Goal: Task Accomplishment & Management: Use online tool/utility

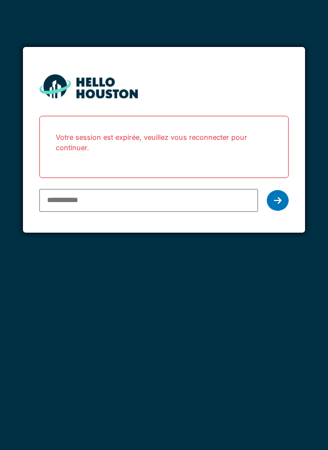
click at [197, 202] on input "email" at bounding box center [148, 200] width 219 height 23
type input "**********"
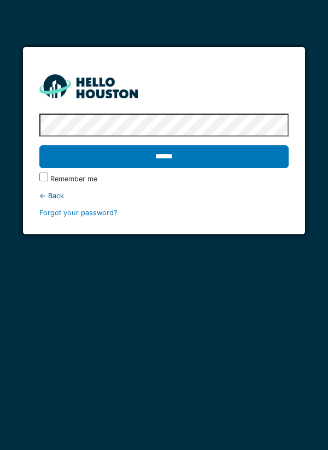
click at [268, 162] on input "******" at bounding box center [164, 156] width 250 height 23
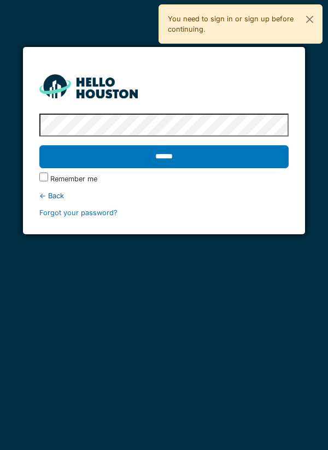
click at [254, 164] on input "******" at bounding box center [164, 156] width 250 height 23
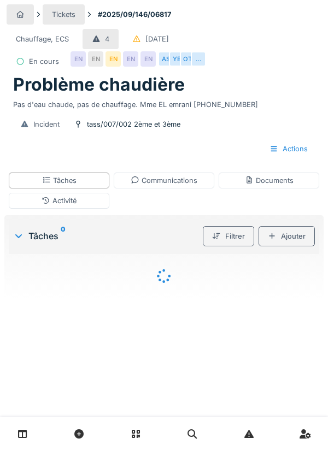
click at [315, 25] on div "Tickets #2025/09/146/06817 Chauffage, ECS 4 06/09/2025 En cours EN EN EN EN EN …" at bounding box center [163, 83] width 319 height 166
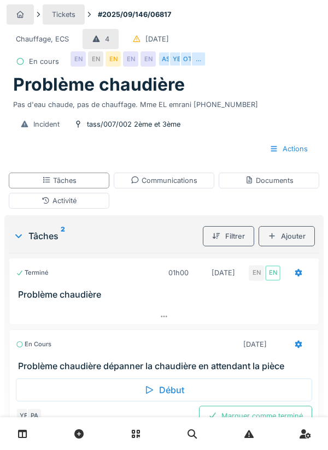
scroll to position [4, 0]
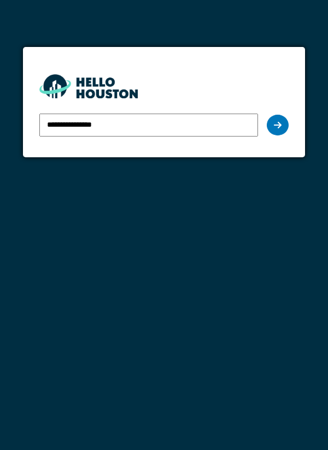
click at [275, 131] on div at bounding box center [278, 125] width 22 height 21
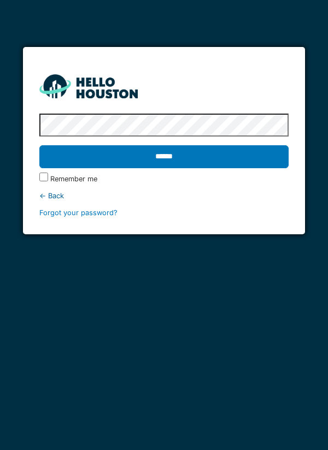
click at [39, 145] on input "******" at bounding box center [164, 156] width 250 height 23
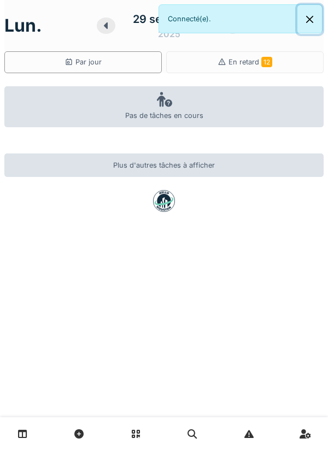
click at [306, 23] on button "Close" at bounding box center [309, 19] width 25 height 29
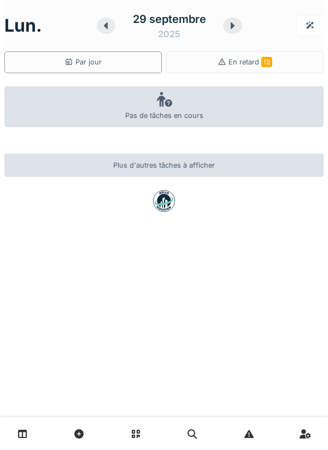
click at [108, 29] on icon at bounding box center [106, 25] width 11 height 9
click at [113, 31] on div at bounding box center [106, 25] width 19 height 16
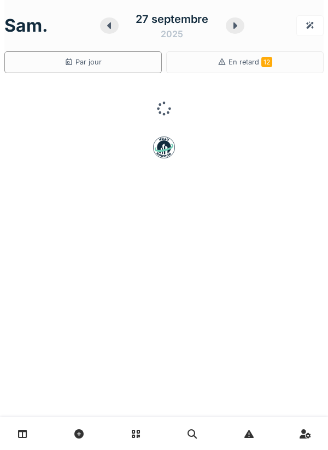
click at [113, 29] on icon at bounding box center [109, 25] width 11 height 9
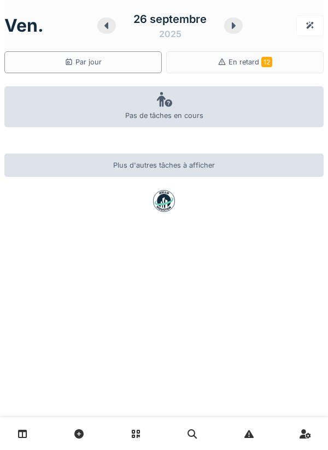
click at [110, 27] on icon at bounding box center [106, 25] width 11 height 9
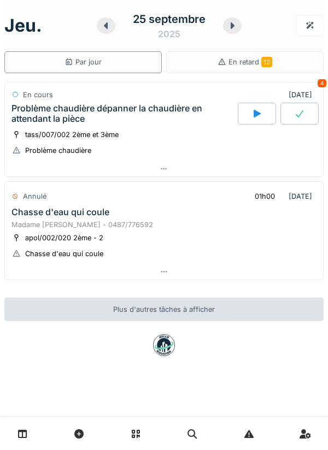
click at [285, 167] on div at bounding box center [164, 169] width 318 height 16
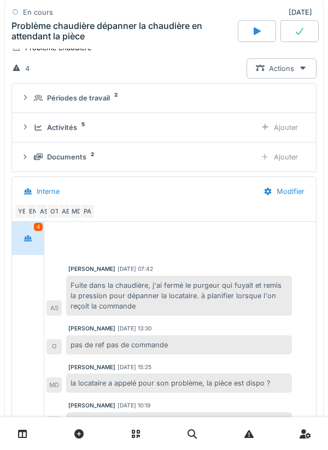
scroll to position [113, 0]
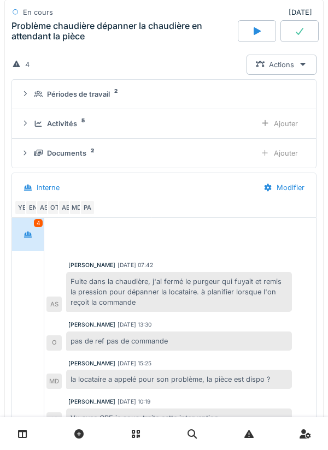
click at [285, 131] on div "Ajouter" at bounding box center [279, 124] width 56 height 20
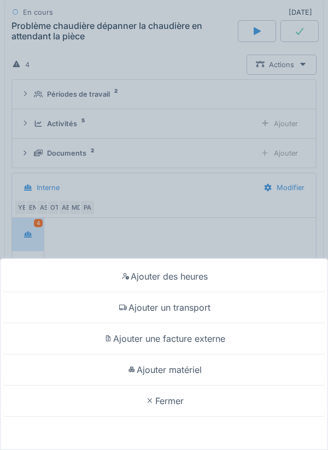
click at [228, 371] on div "Ajouter matériel" at bounding box center [164, 370] width 322 height 31
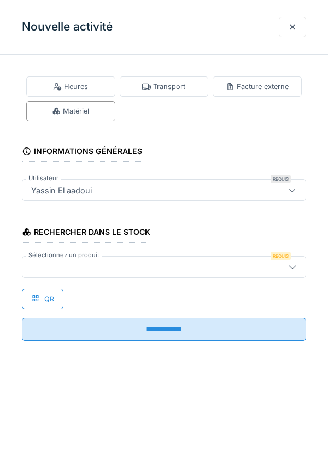
click at [224, 265] on div at bounding box center [146, 267] width 238 height 12
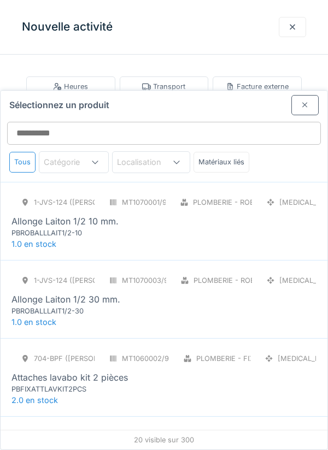
click at [227, 152] on div "Matériaux liés" at bounding box center [221, 162] width 56 height 20
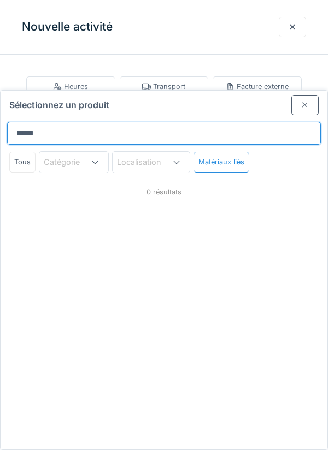
scroll to position [0, 0]
type input "******"
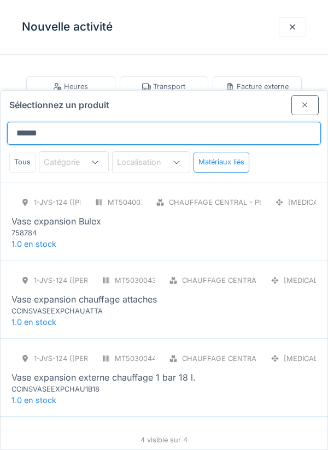
scroll to position [22, 0]
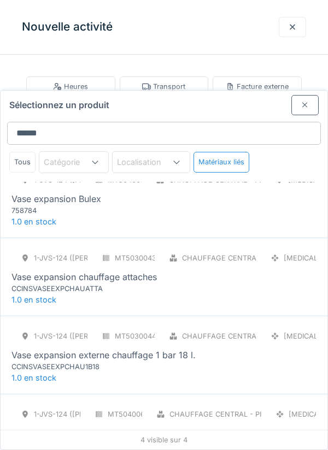
click at [244, 253] on div "Chauffage central - Installations" at bounding box center [251, 258] width 139 height 10
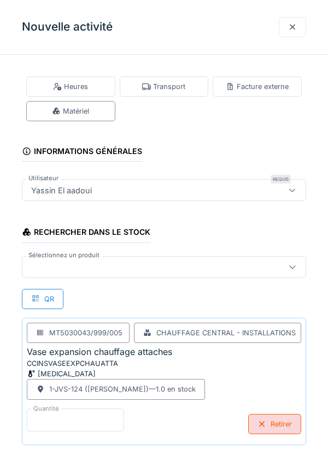
click at [108, 415] on input "*" at bounding box center [75, 420] width 97 height 23
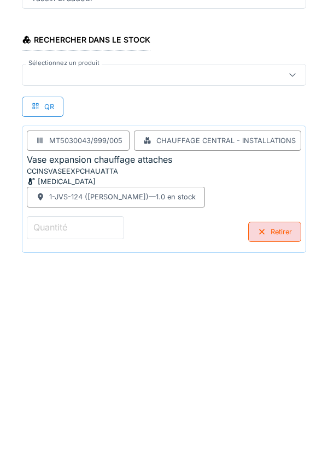
scroll to position [57, 0]
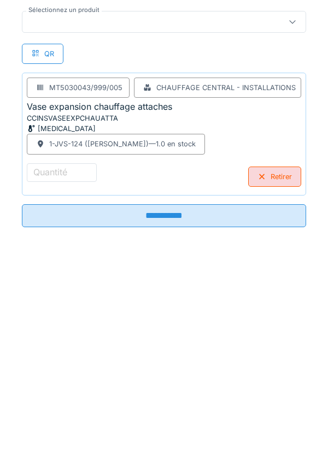
click at [273, 372] on div "Retirer" at bounding box center [274, 369] width 53 height 20
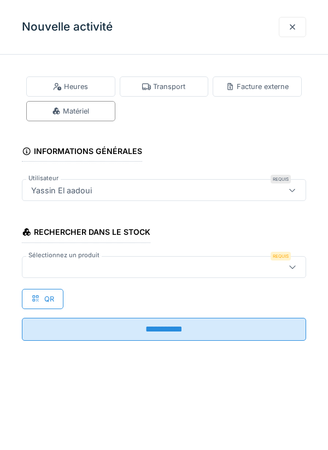
scroll to position [0, 0]
click at [240, 263] on div at bounding box center [146, 267] width 238 height 12
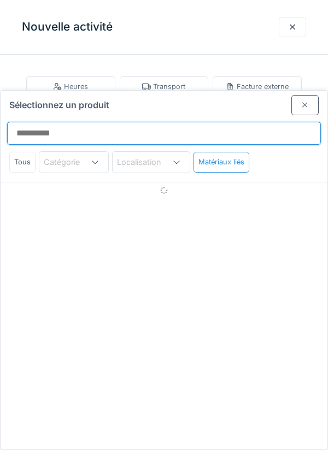
click at [54, 122] on input "Sélectionnez un produit" at bounding box center [164, 133] width 314 height 23
type input "********"
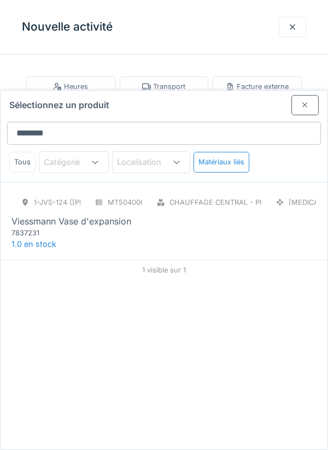
click at [269, 192] on div "1-JVS-124 (PETER) MT5040065/999/005 Chauffage central - Pièces détachées chaudi…" at bounding box center [163, 215] width 305 height 46
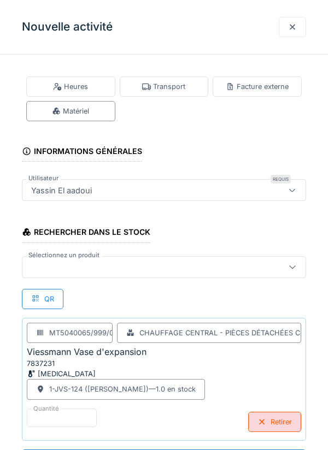
click at [242, 275] on div at bounding box center [164, 267] width 284 height 22
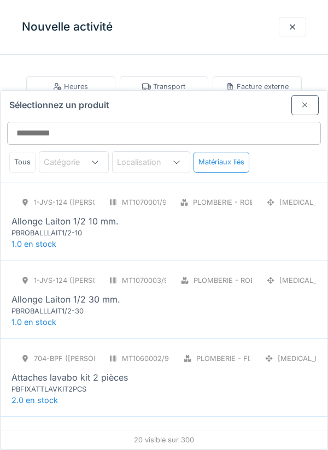
scroll to position [42, 0]
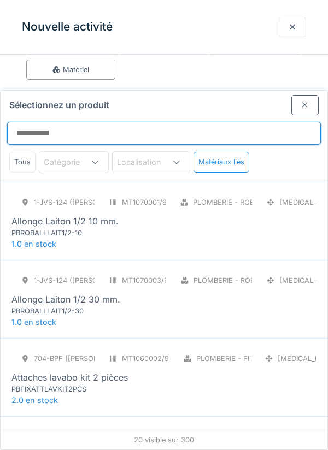
click at [272, 122] on input "Sélectionnez un produit" at bounding box center [164, 133] width 314 height 23
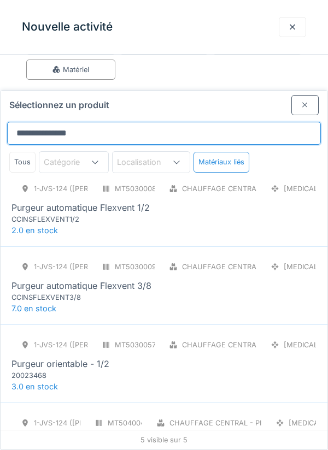
scroll to position [3, 0]
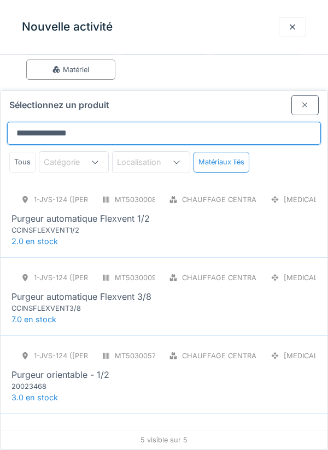
click at [102, 122] on input "**********" at bounding box center [164, 133] width 314 height 23
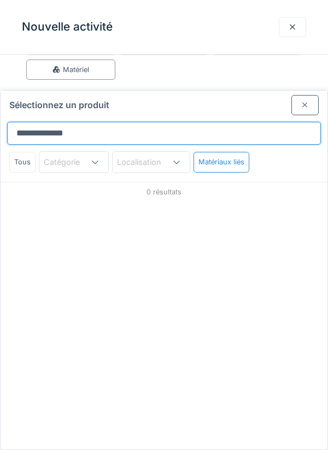
scroll to position [0, 0]
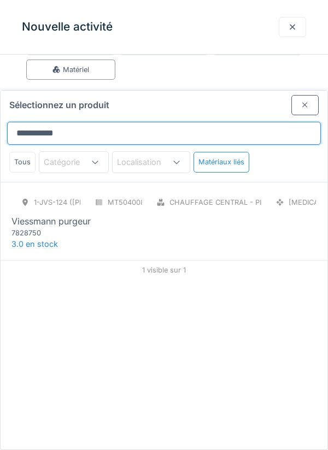
type input "**********"
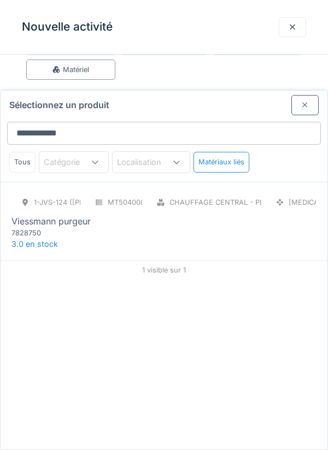
click at [58, 228] on div "7828750" at bounding box center [76, 233] width 131 height 10
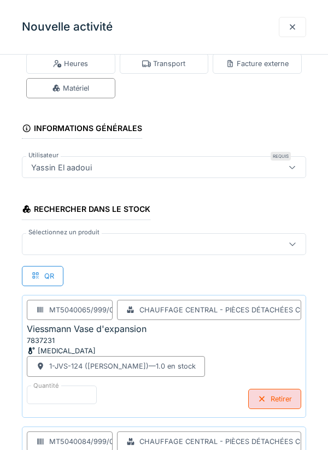
scroll to position [124, 0]
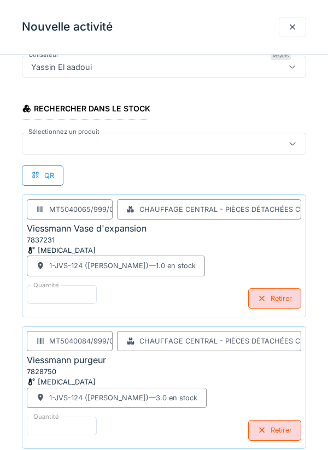
click at [293, 151] on div at bounding box center [292, 143] width 26 height 21
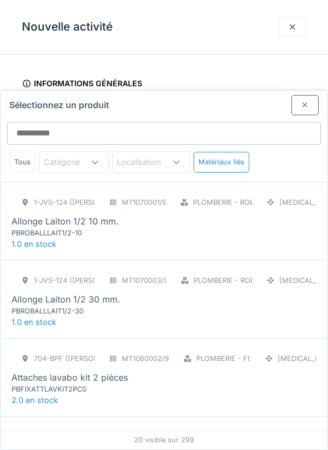
scroll to position [11, 0]
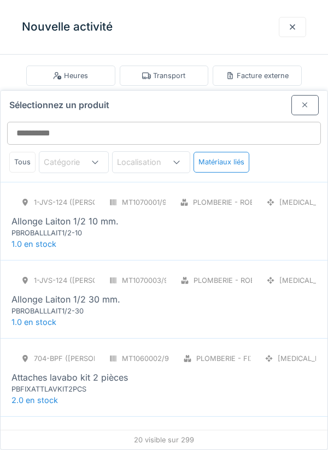
click at [312, 95] on div at bounding box center [304, 105] width 27 height 20
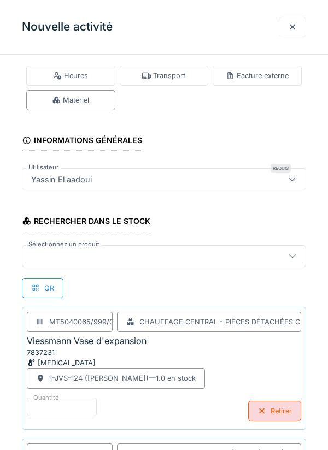
scroll to position [124, 0]
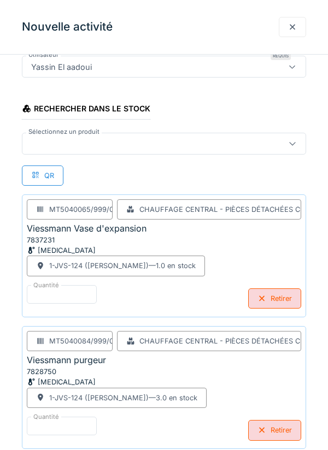
click at [290, 151] on div at bounding box center [292, 143] width 26 height 21
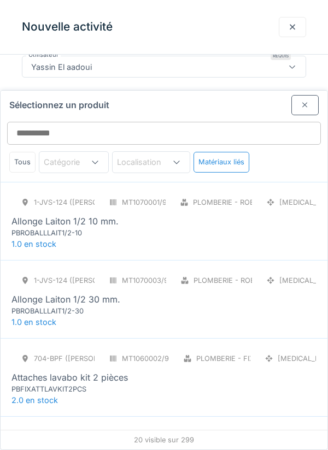
scroll to position [11, 0]
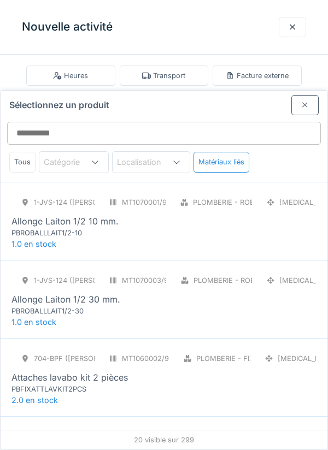
click at [302, 95] on div at bounding box center [304, 105] width 27 height 20
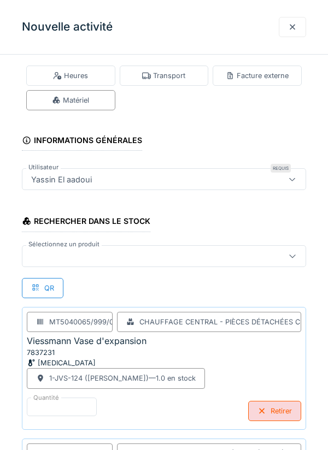
click at [293, 185] on div at bounding box center [292, 179] width 26 height 21
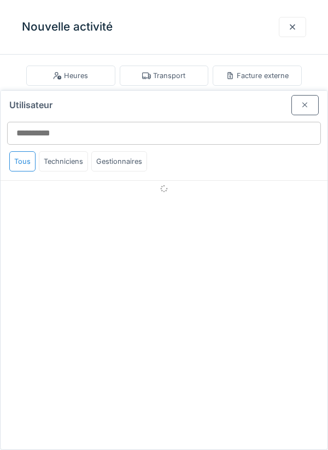
scroll to position [0, 0]
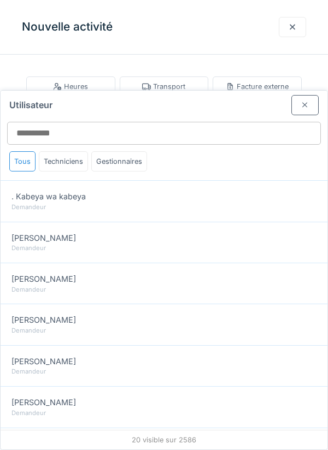
click at [301, 95] on div at bounding box center [304, 105] width 27 height 20
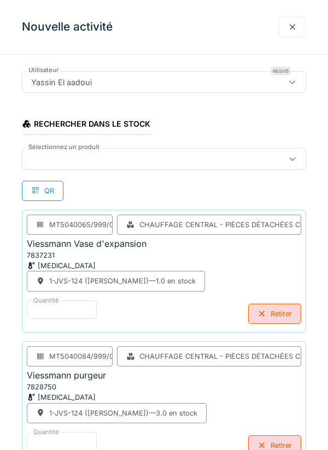
scroll to position [124, 0]
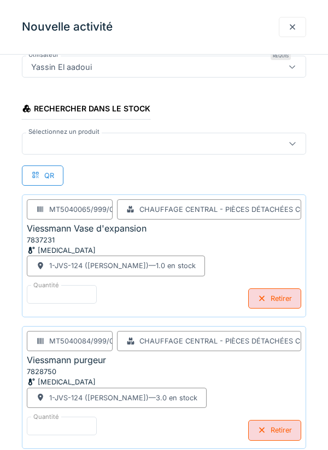
click at [290, 36] on div at bounding box center [292, 27] width 27 height 20
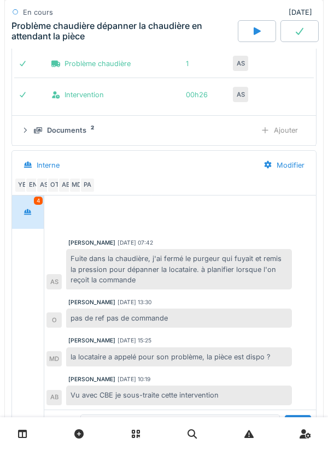
scroll to position [319, 0]
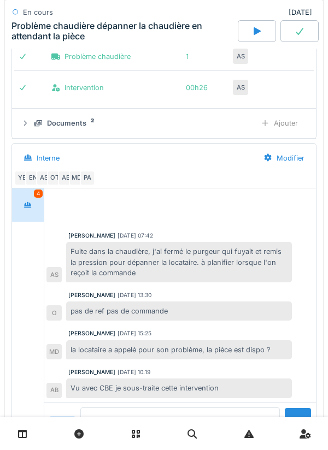
click at [219, 422] on textarea at bounding box center [179, 425] width 199 height 35
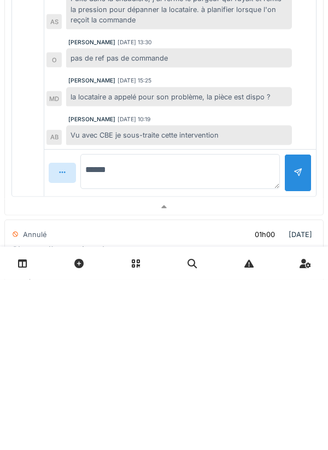
scroll to position [410, 0]
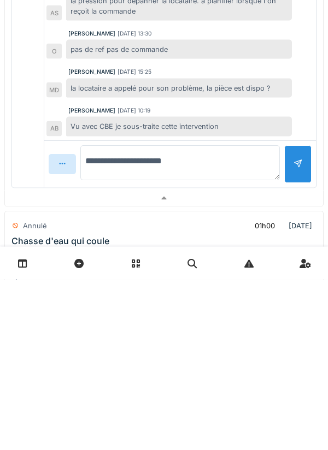
type textarea "**********"
click at [102, 332] on textarea "**********" at bounding box center [179, 333] width 199 height 35
click at [101, 336] on textarea "**********" at bounding box center [179, 333] width 199 height 35
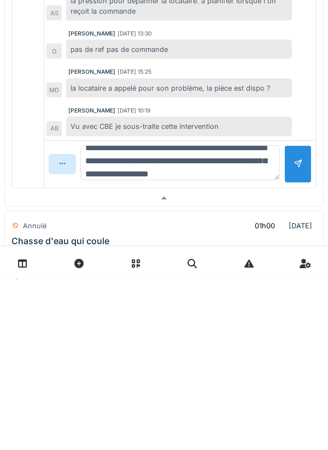
scroll to position [26, 0]
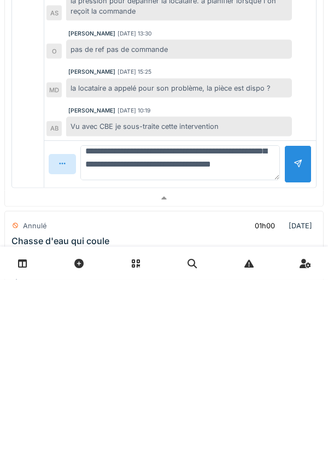
type textarea "**********"
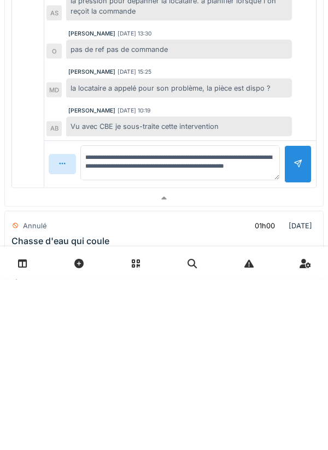
click at [298, 340] on div at bounding box center [297, 335] width 9 height 10
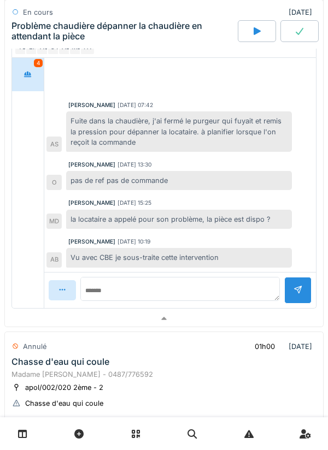
scroll to position [463, 0]
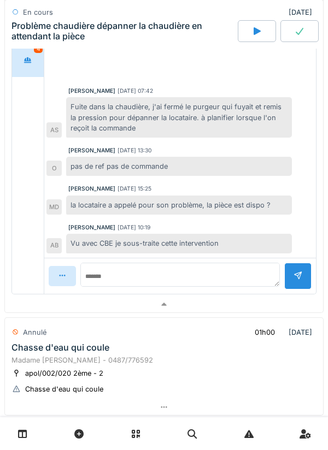
click at [264, 307] on div at bounding box center [164, 305] width 318 height 16
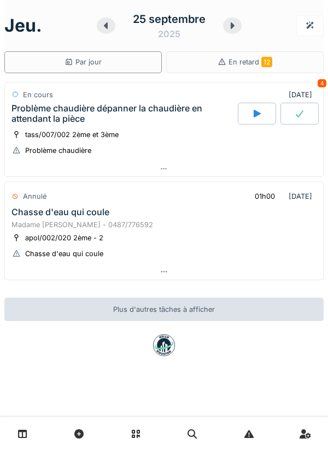
click at [296, 169] on div at bounding box center [164, 169] width 318 height 16
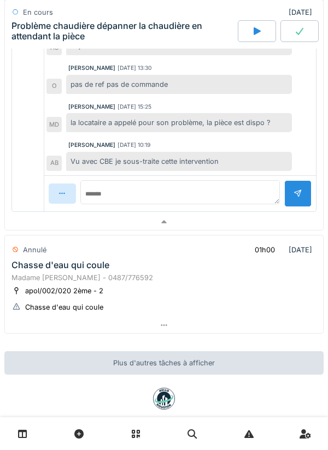
scroll to position [372, 0]
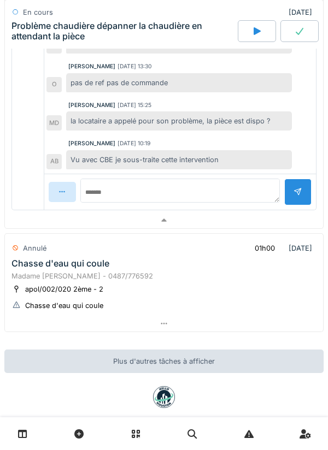
click at [288, 219] on div at bounding box center [164, 221] width 318 height 16
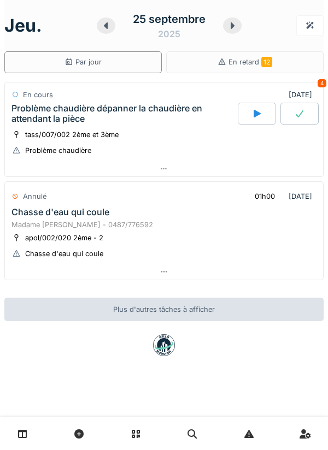
click at [307, 167] on div at bounding box center [164, 169] width 318 height 16
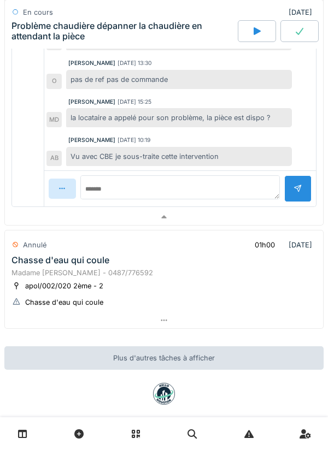
scroll to position [389, 0]
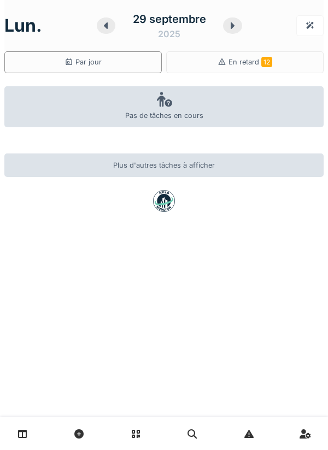
click at [109, 32] on div at bounding box center [106, 25] width 19 height 16
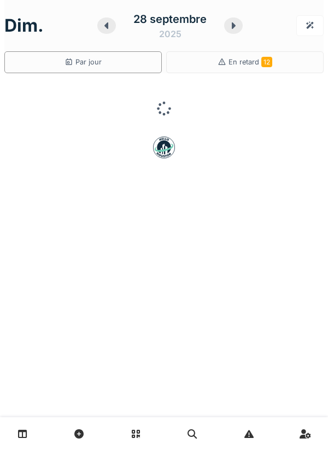
click at [108, 21] on div at bounding box center [106, 25] width 19 height 16
click at [114, 28] on icon at bounding box center [109, 25] width 11 height 9
click at [113, 27] on div at bounding box center [106, 25] width 19 height 16
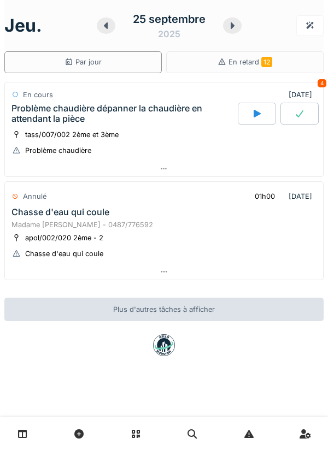
click at [287, 169] on div at bounding box center [164, 169] width 318 height 16
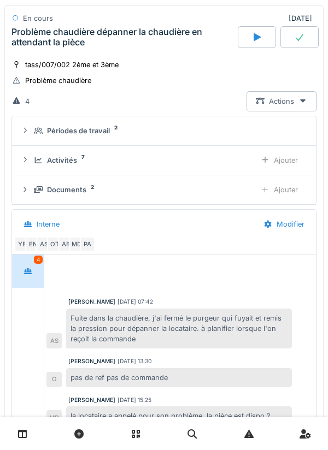
scroll to position [70, 0]
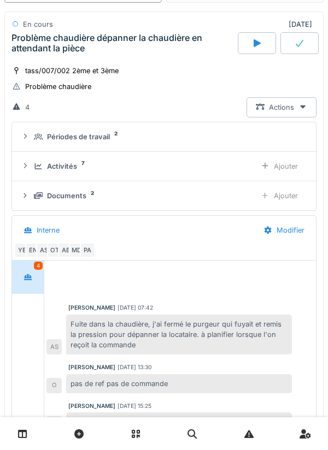
click at [291, 167] on div "Ajouter" at bounding box center [279, 166] width 56 height 20
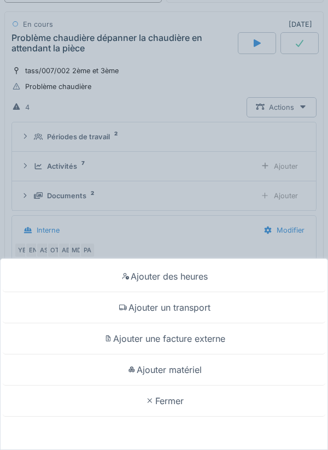
click at [220, 372] on div "Ajouter matériel" at bounding box center [164, 370] width 322 height 31
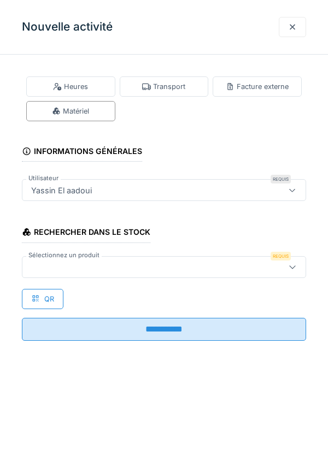
click at [223, 272] on div at bounding box center [146, 267] width 238 height 12
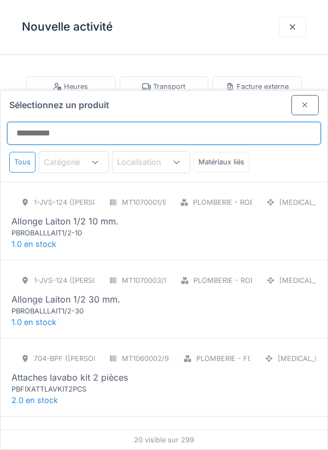
click at [263, 122] on input "Sélectionnez un produit" at bounding box center [164, 133] width 314 height 23
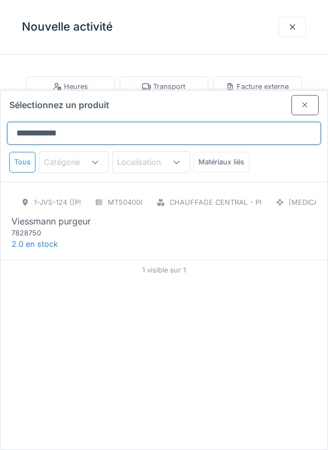
type input "**********"
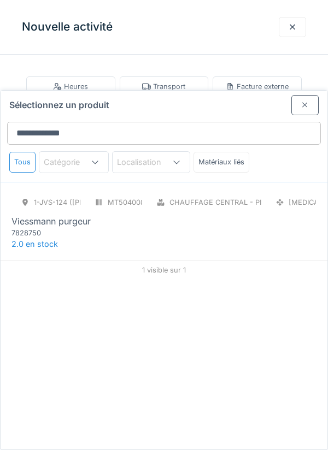
click at [275, 204] on div "1-JVS-124 (PETER) MT5040084/999/005 Chauffage central - Pièces détachées chaudi…" at bounding box center [164, 221] width 327 height 78
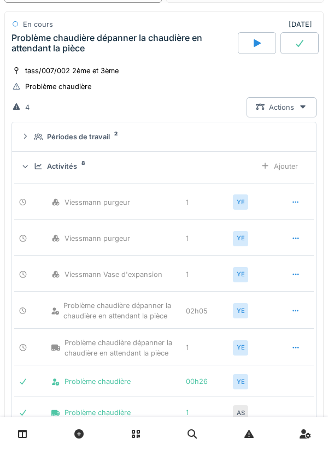
click at [299, 203] on icon at bounding box center [295, 202] width 9 height 7
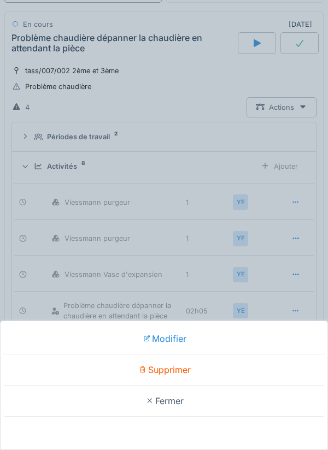
click at [249, 386] on div "Supprimer" at bounding box center [164, 370] width 322 height 31
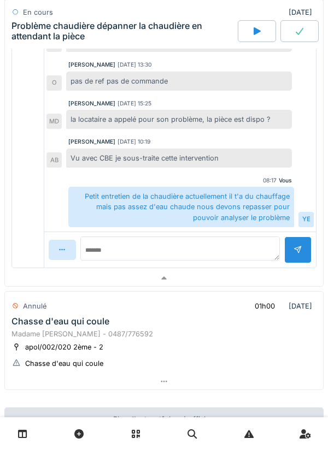
scroll to position [635, 0]
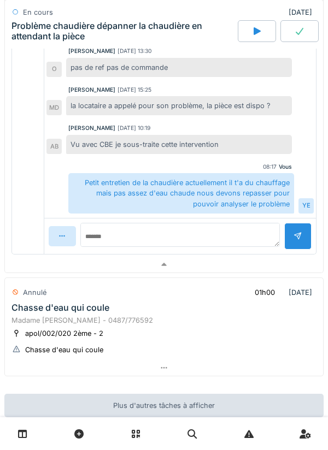
click at [264, 258] on div at bounding box center [164, 265] width 318 height 16
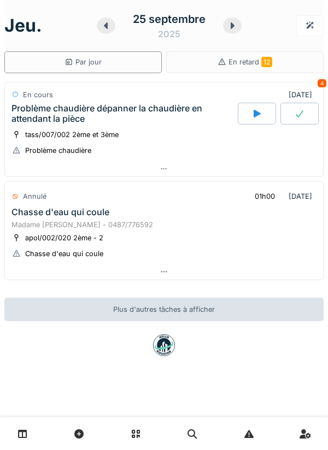
click at [238, 33] on div "25 septembre 2025" at bounding box center [169, 26] width 145 height 34
click at [240, 28] on div at bounding box center [232, 25] width 19 height 16
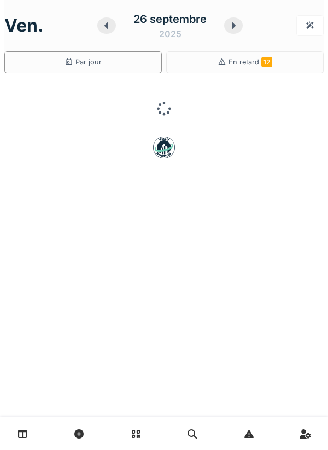
click at [241, 29] on div at bounding box center [233, 25] width 19 height 16
click at [243, 26] on div at bounding box center [235, 25] width 19 height 16
click at [108, 27] on icon at bounding box center [106, 25] width 4 height 7
click at [114, 25] on icon at bounding box center [109, 25] width 11 height 9
click at [113, 27] on div at bounding box center [106, 25] width 19 height 16
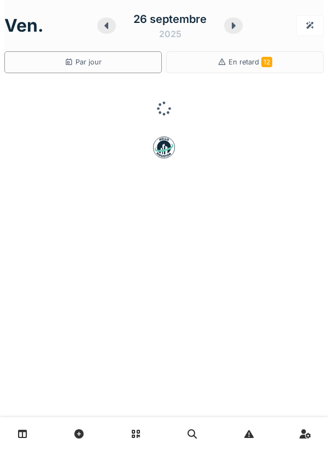
click at [113, 28] on div at bounding box center [106, 25] width 19 height 16
click at [250, 32] on div "mer. 24 septembre 2025" at bounding box center [163, 26] width 319 height 34
click at [239, 30] on div at bounding box center [233, 25] width 19 height 16
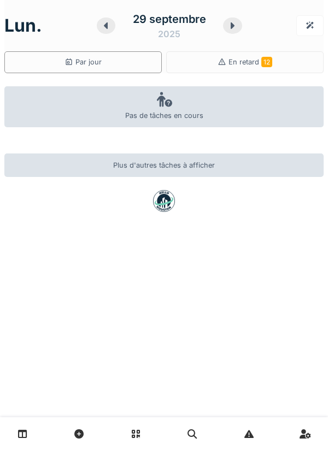
click at [109, 27] on icon at bounding box center [106, 25] width 11 height 9
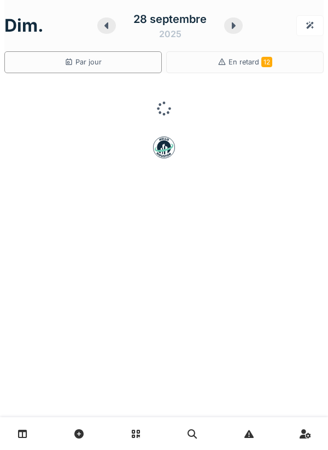
click at [108, 33] on div at bounding box center [106, 25] width 19 height 16
click at [105, 28] on icon at bounding box center [109, 25] width 11 height 9
click at [99, 30] on div at bounding box center [106, 25] width 19 height 16
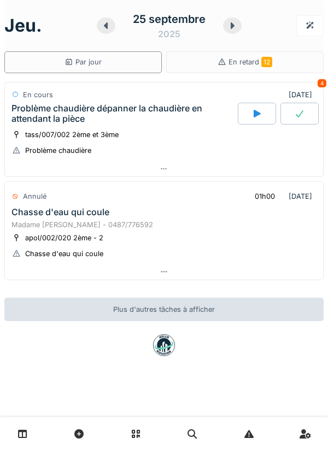
click at [289, 166] on div at bounding box center [164, 169] width 318 height 16
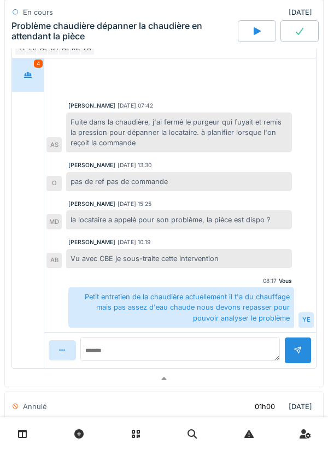
scroll to position [274, 0]
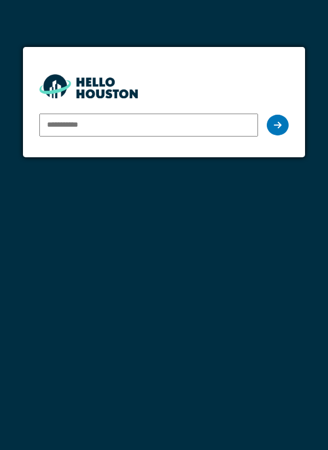
click at [201, 122] on input "email" at bounding box center [148, 125] width 219 height 23
type input "**********"
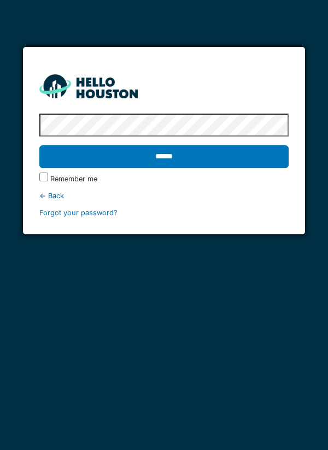
click at [262, 159] on input "******" at bounding box center [164, 156] width 250 height 23
